Goal: Information Seeking & Learning: Learn about a topic

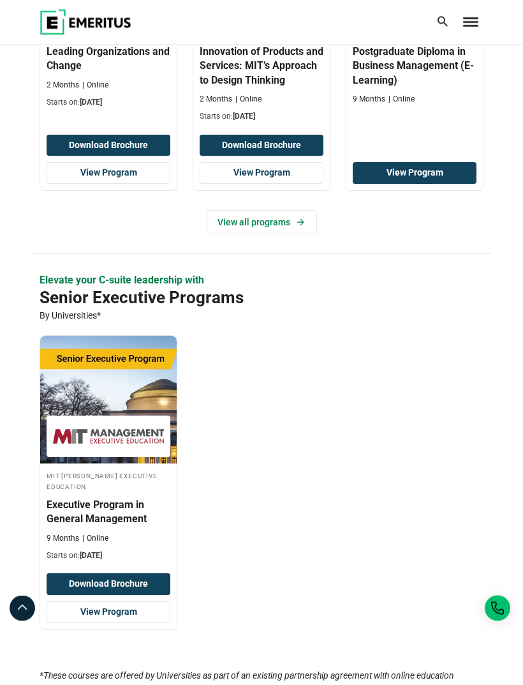
scroll to position [532, 0]
click at [148, 601] on link "View Program" at bounding box center [109, 612] width 124 height 22
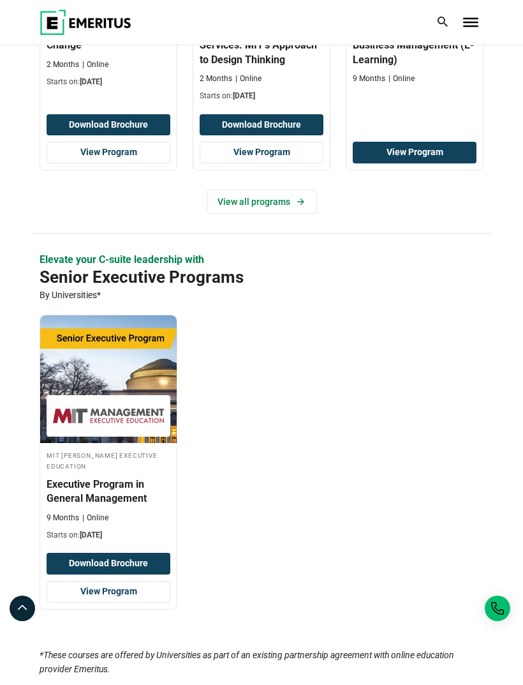
click at [301, 197] on icon at bounding box center [300, 202] width 11 height 10
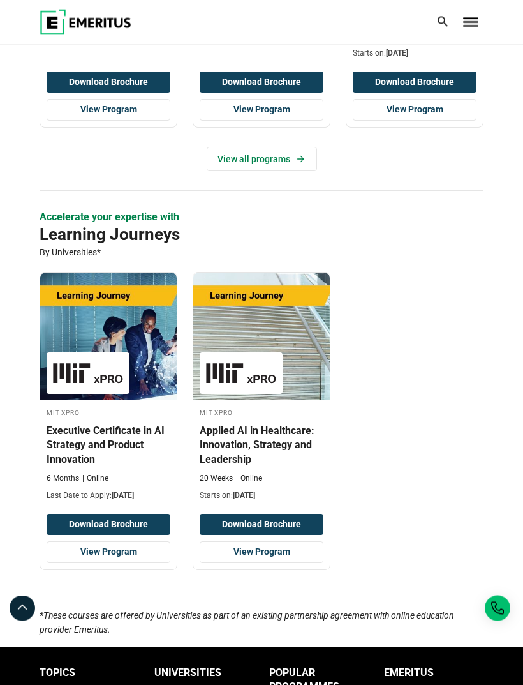
scroll to position [1820, 0]
click at [307, 552] on link "View Program" at bounding box center [262, 552] width 124 height 22
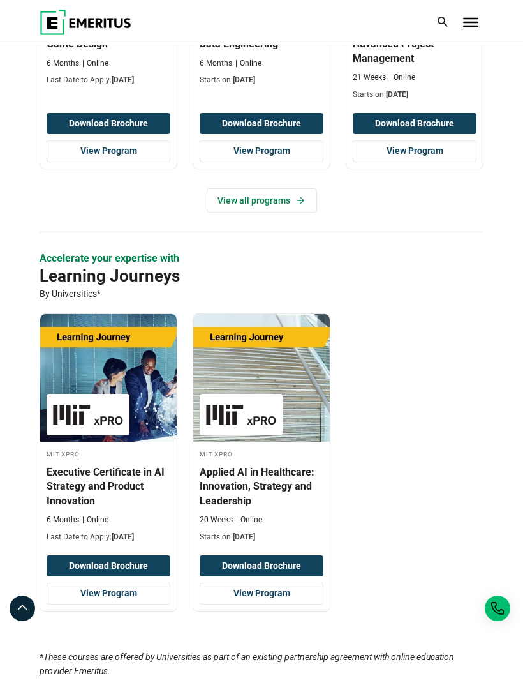
scroll to position [1881, 0]
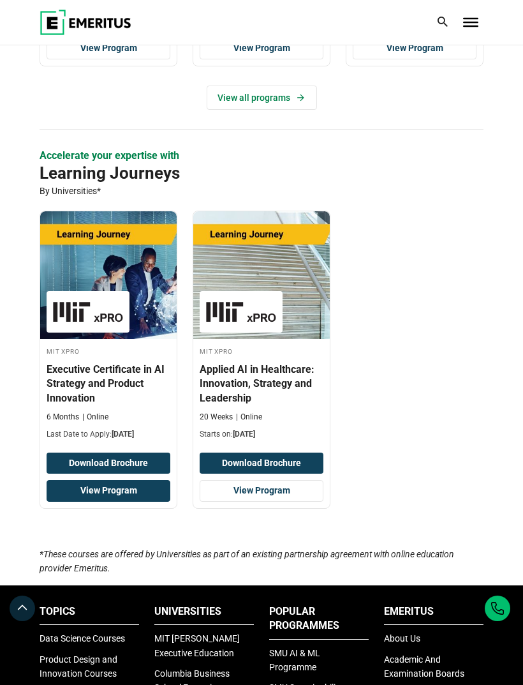
click at [158, 489] on link "View Program" at bounding box center [109, 491] width 124 height 22
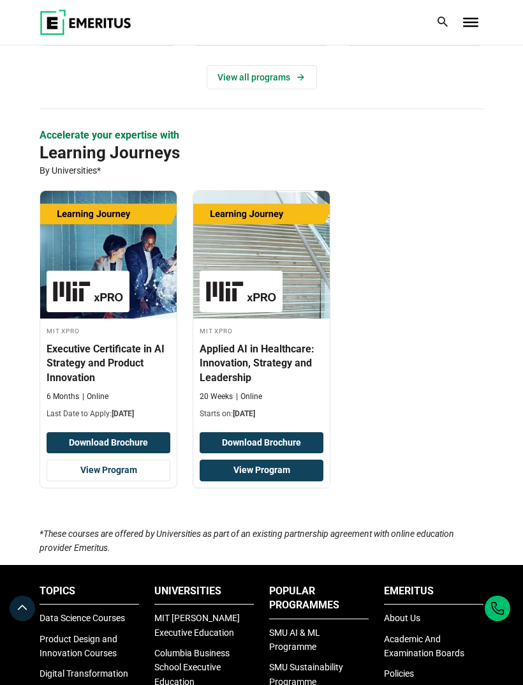
click at [307, 473] on link "View Program" at bounding box center [262, 470] width 124 height 22
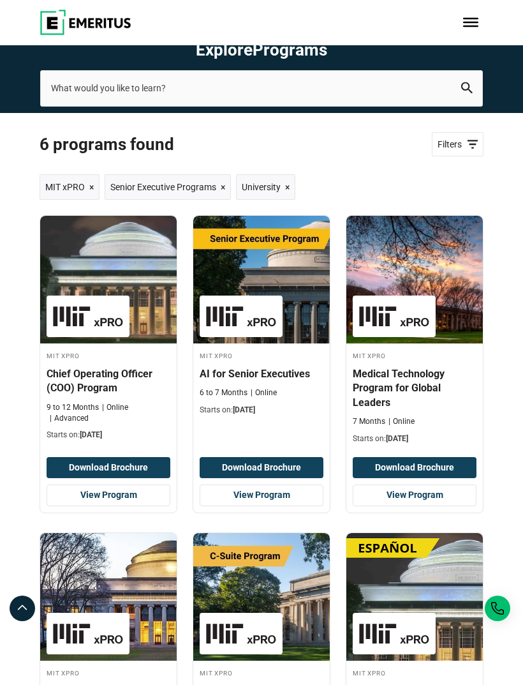
scroll to position [100, 0]
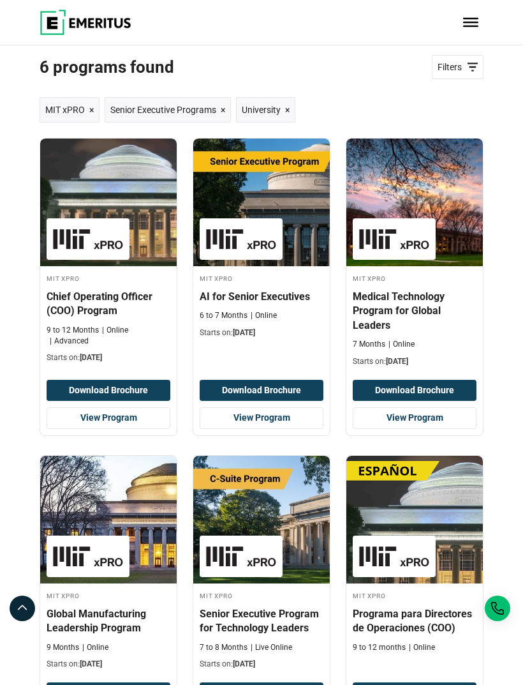
click at [290, 420] on link "View Program" at bounding box center [262, 418] width 124 height 22
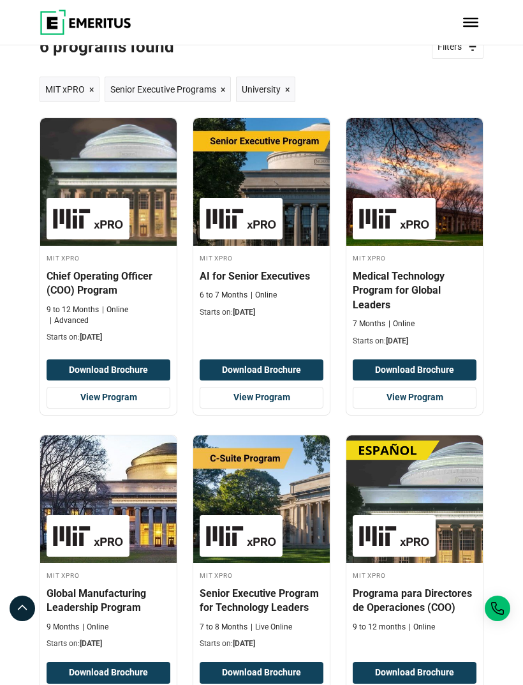
click at [424, 398] on link "View Program" at bounding box center [415, 398] width 124 height 22
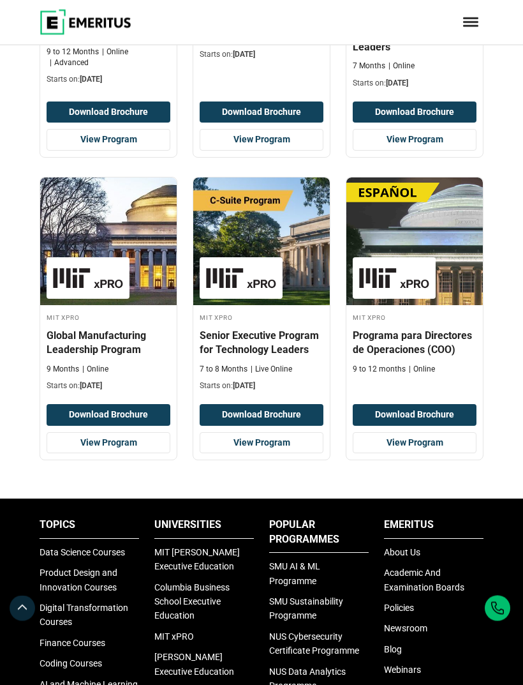
scroll to position [380, 0]
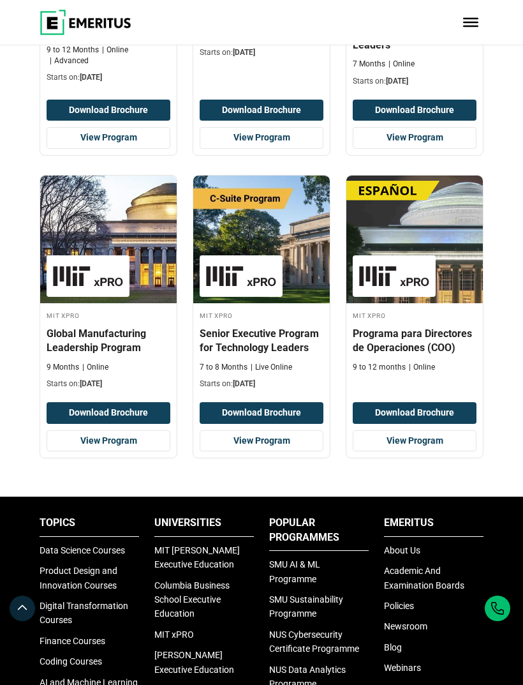
click at [302, 442] on link "View Program" at bounding box center [262, 441] width 124 height 22
